Goal: Task Accomplishment & Management: Complete application form

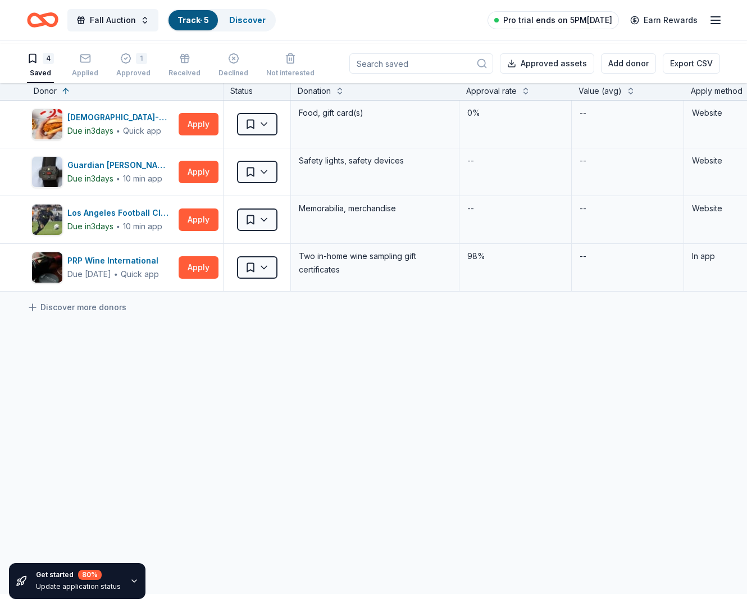
click at [532, 24] on span "Pro trial ends on 5PM[DATE]" at bounding box center [557, 19] width 109 height 13
click at [525, 21] on span "Pro trial ends on 5PM[DATE]" at bounding box center [557, 19] width 109 height 13
click at [515, 21] on span "Pro trial ends on 5PM[DATE]" at bounding box center [557, 19] width 109 height 13
click at [43, 23] on icon "Home" at bounding box center [42, 20] width 31 height 26
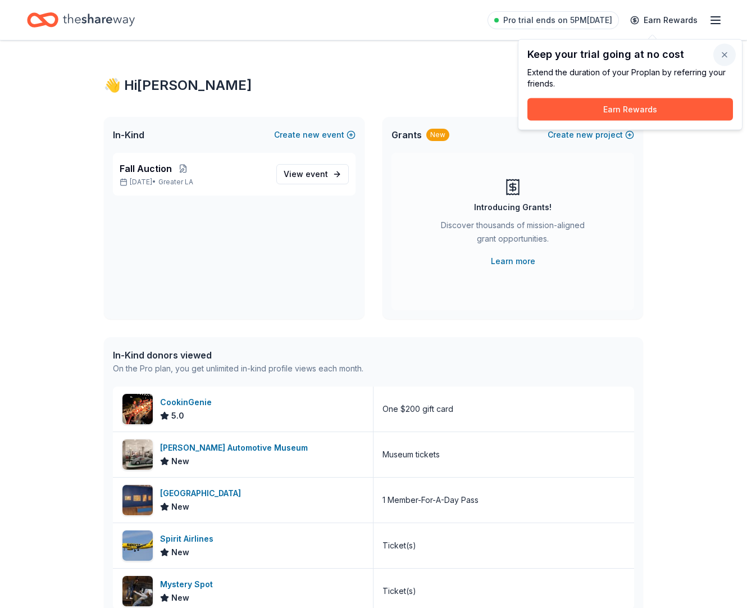
click at [719, 53] on button "button" at bounding box center [725, 55] width 22 height 22
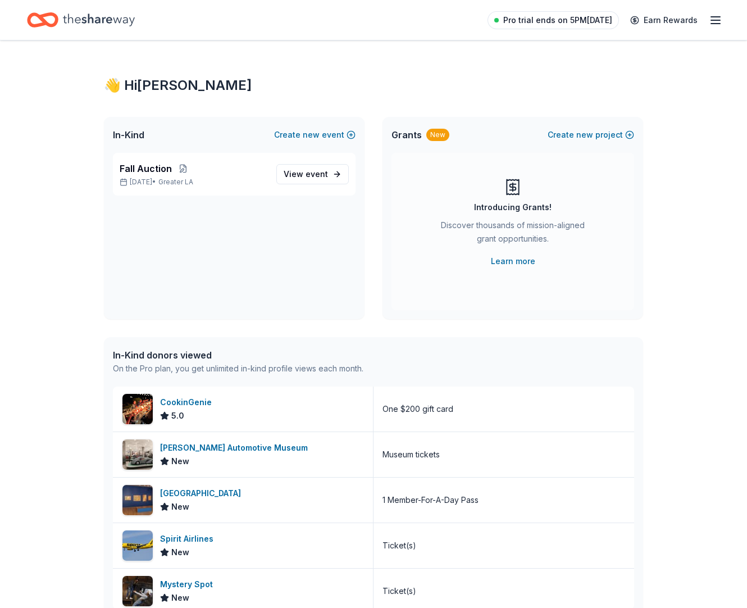
click at [549, 21] on span "Pro trial ends on 5PM[DATE]" at bounding box center [557, 19] width 109 height 13
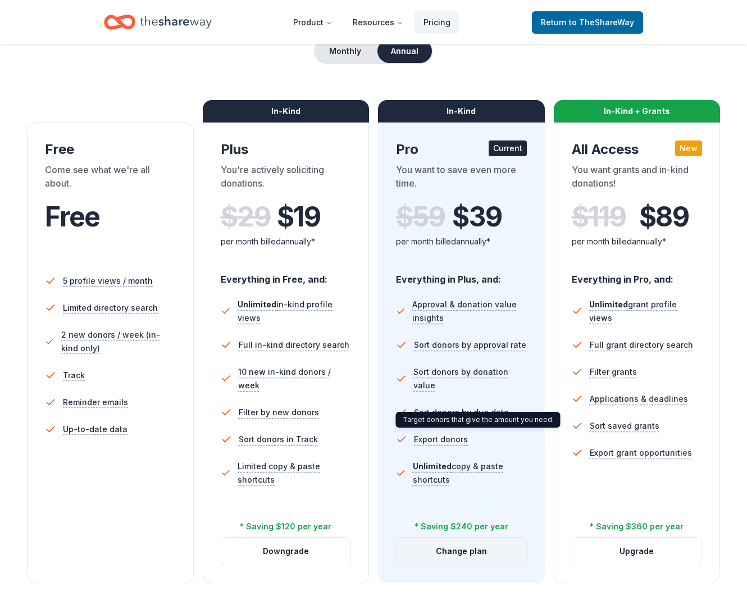
scroll to position [183, 0]
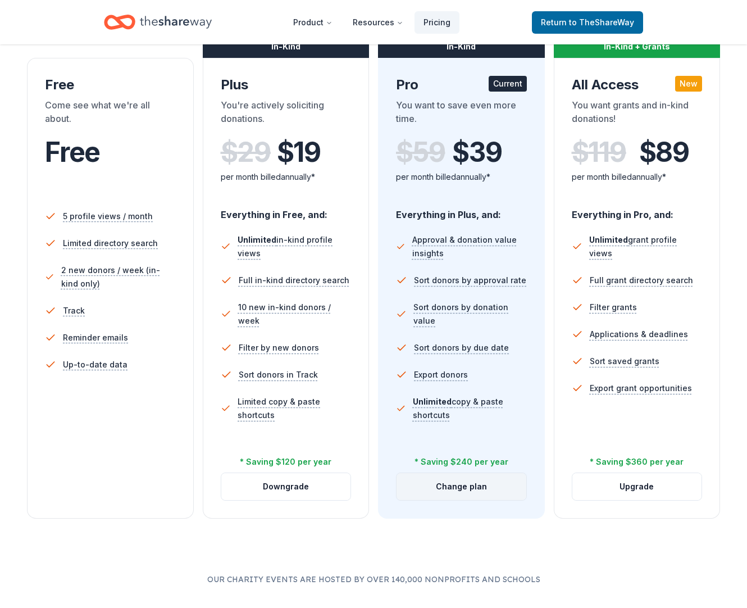
click at [482, 500] on button "Change plan" at bounding box center [462, 486] width 130 height 27
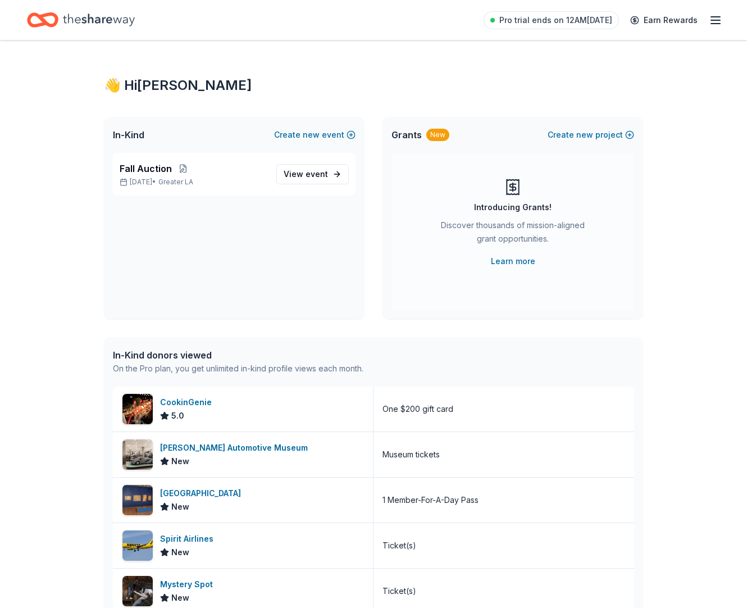
click at [715, 20] on icon "button" at bounding box center [715, 19] width 13 height 13
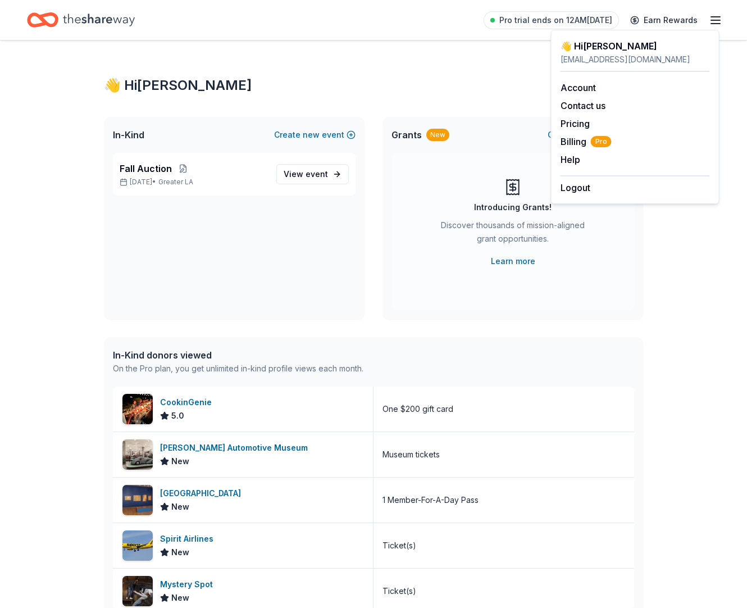
click at [715, 20] on icon "button" at bounding box center [715, 19] width 13 height 13
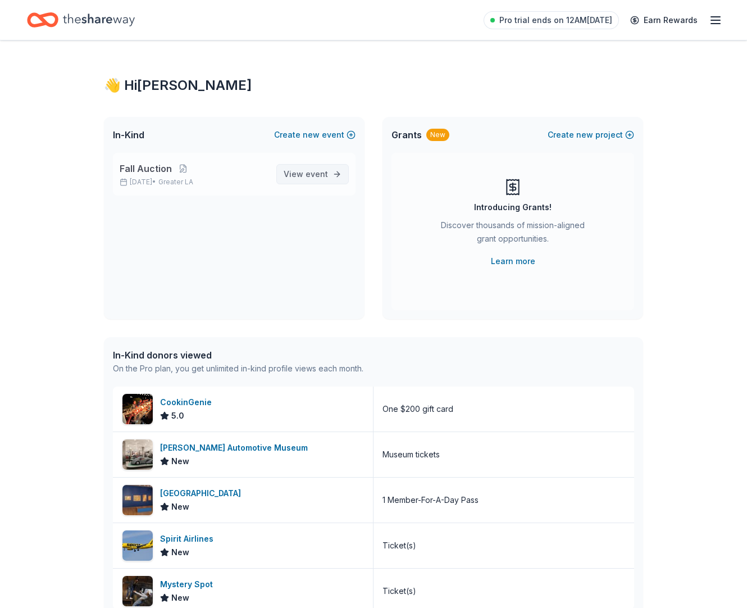
click at [306, 179] on span "event" at bounding box center [317, 174] width 22 height 10
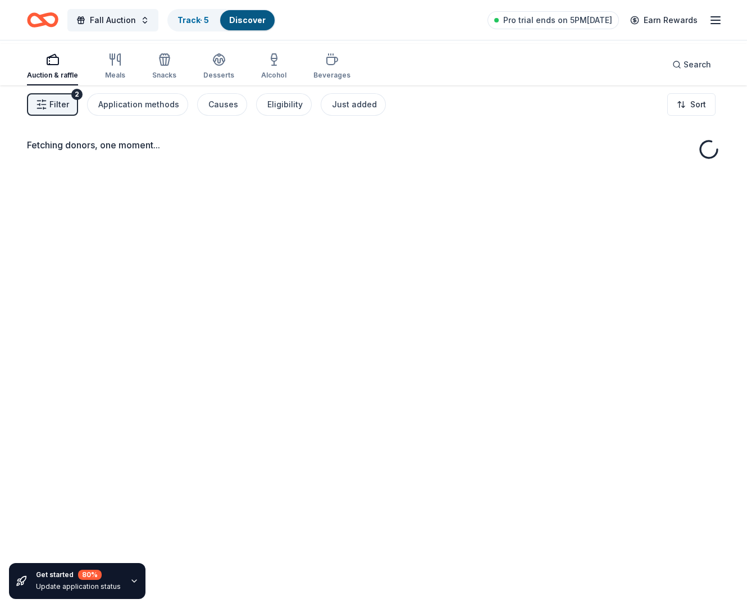
click at [58, 111] on span "Filter" at bounding box center [59, 104] width 20 height 13
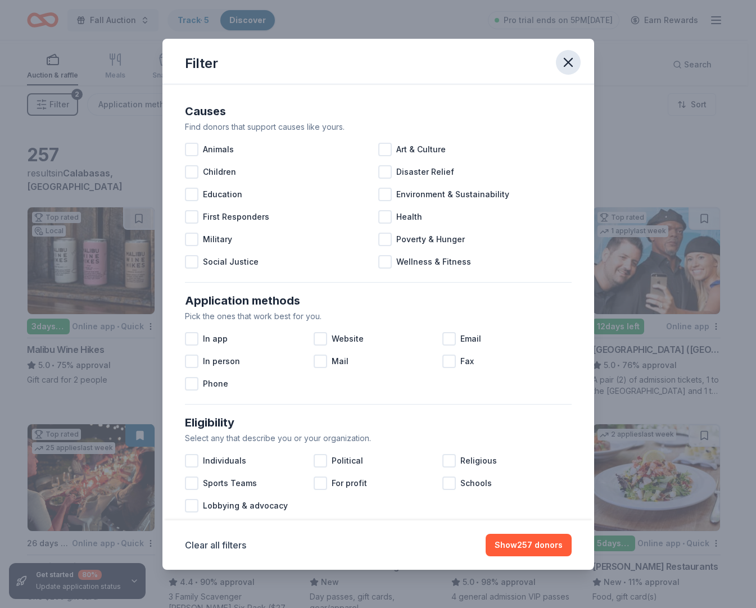
click at [576, 66] on icon "button" at bounding box center [568, 62] width 16 height 16
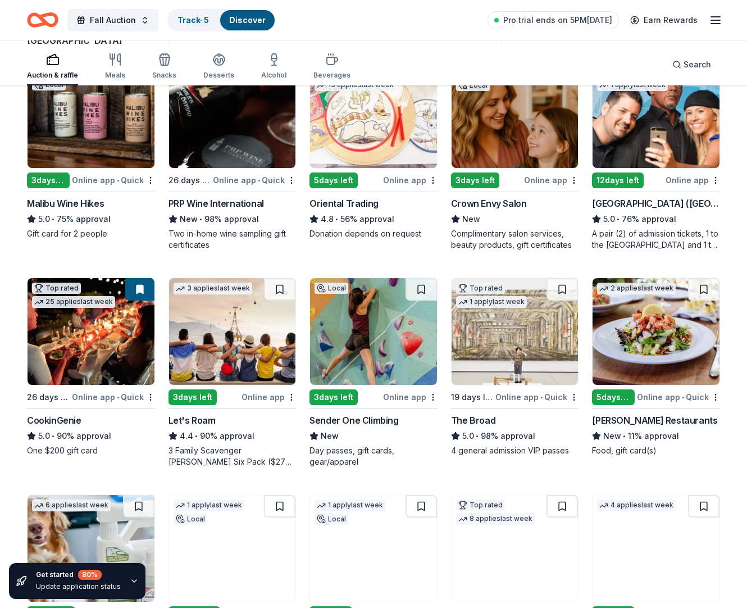
scroll to position [240, 0]
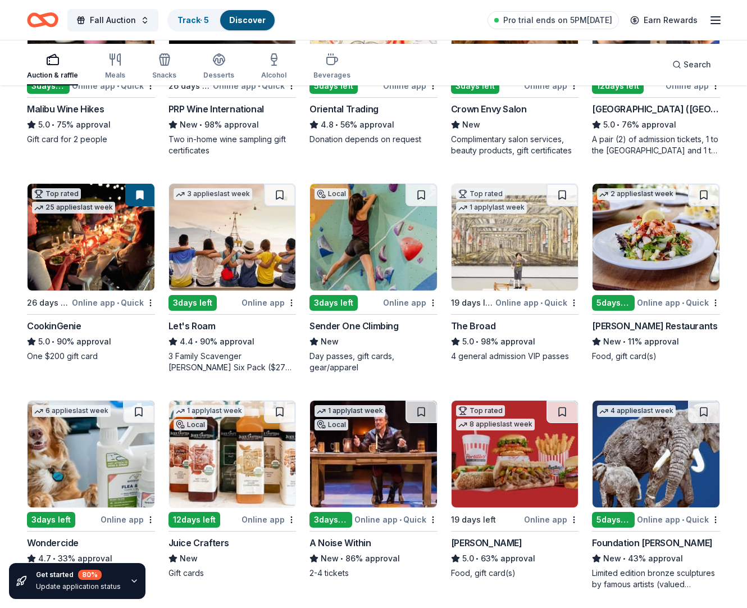
click at [371, 290] on img at bounding box center [373, 237] width 127 height 107
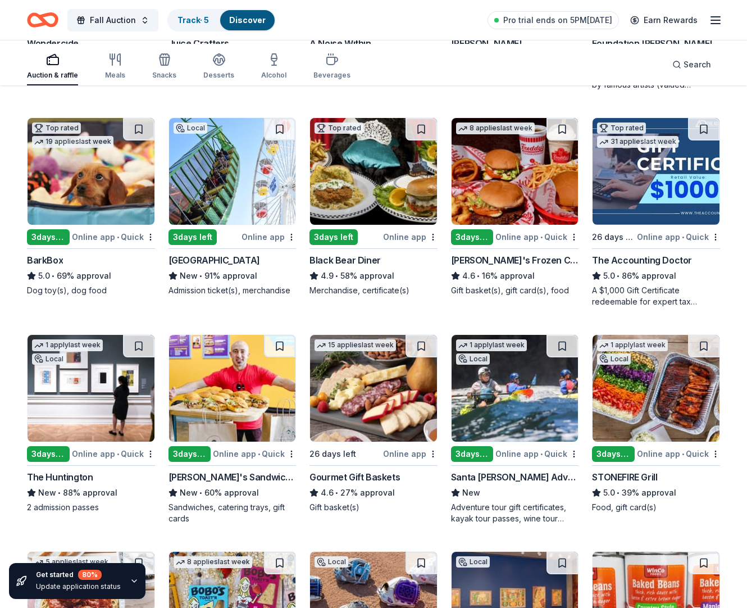
scroll to position [742, 0]
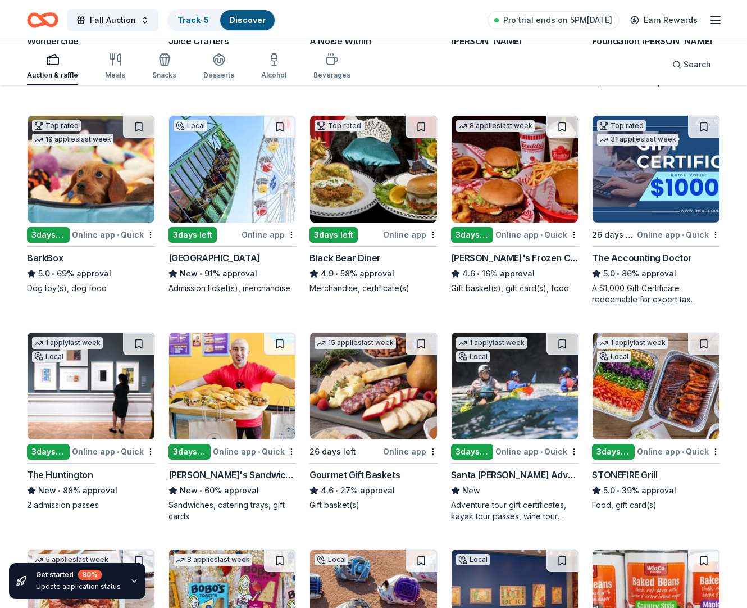
click at [221, 222] on img at bounding box center [232, 169] width 127 height 107
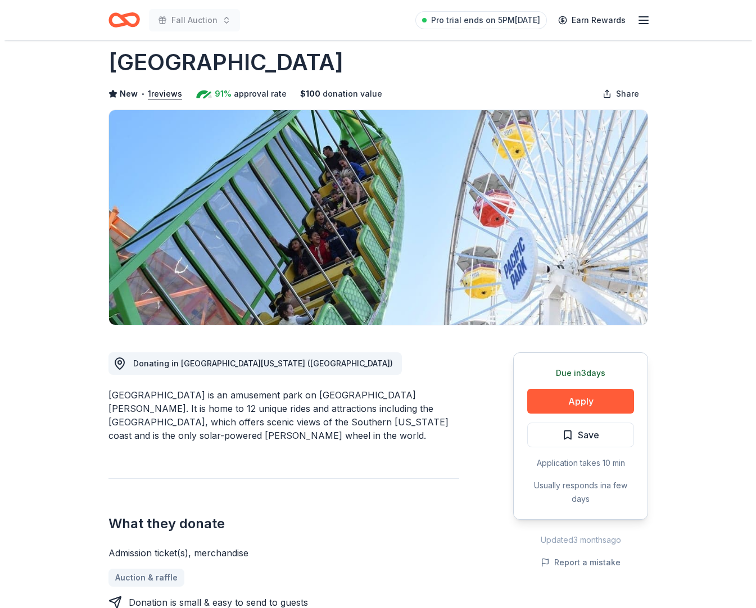
scroll to position [36, 0]
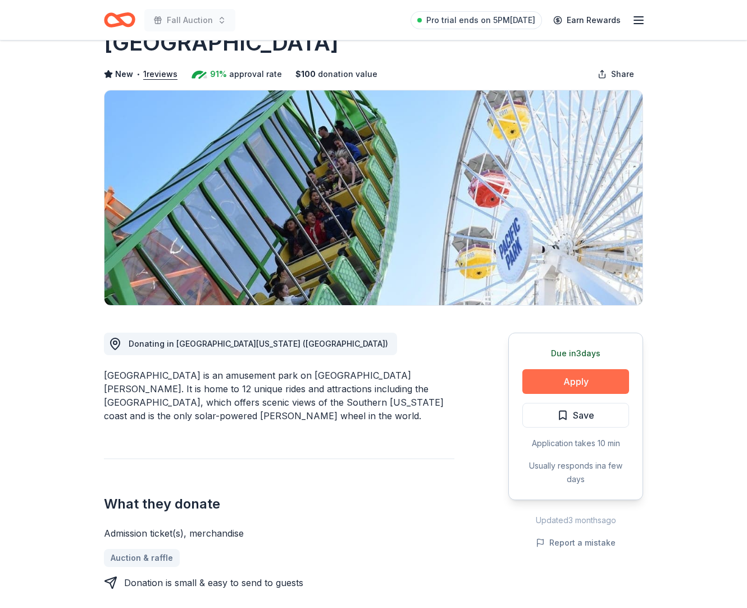
click at [548, 394] on button "Apply" at bounding box center [576, 381] width 107 height 25
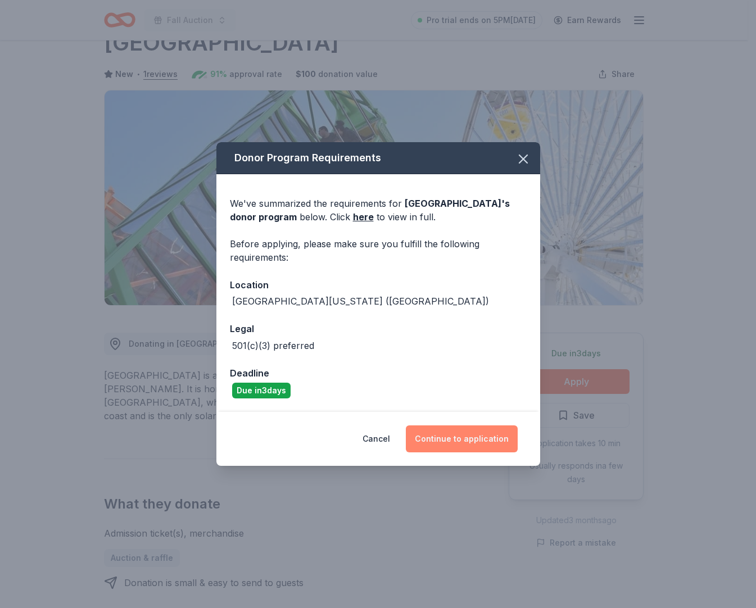
click at [442, 452] on button "Continue to application" at bounding box center [462, 438] width 112 height 27
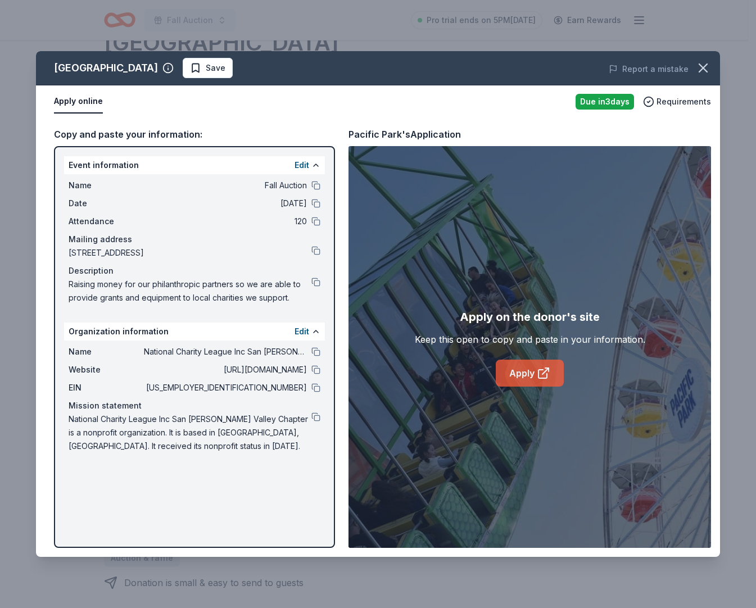
click at [522, 387] on link "Apply" at bounding box center [530, 373] width 68 height 27
